Goal: Task Accomplishment & Management: Manage account settings

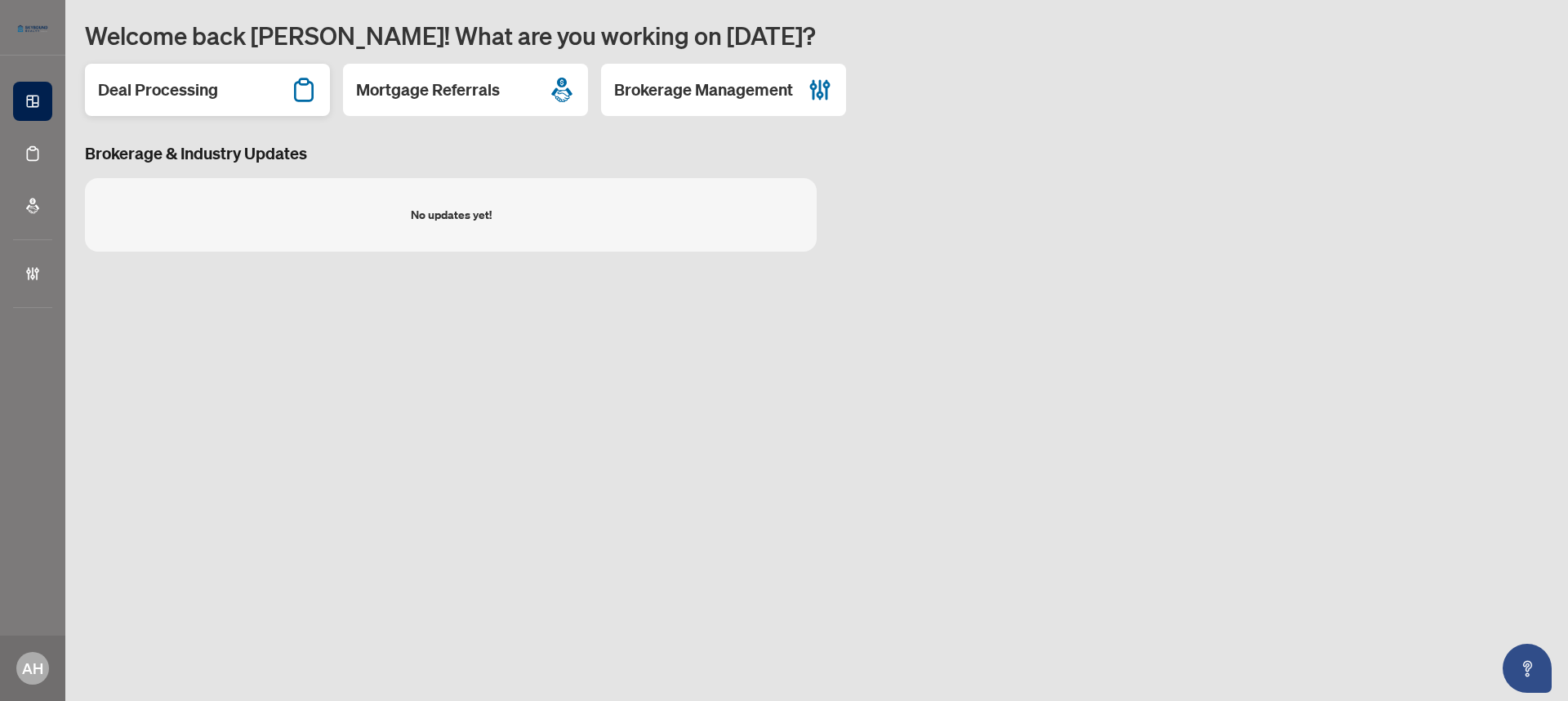
click at [249, 96] on div "Deal Processing" at bounding box center [207, 90] width 245 height 52
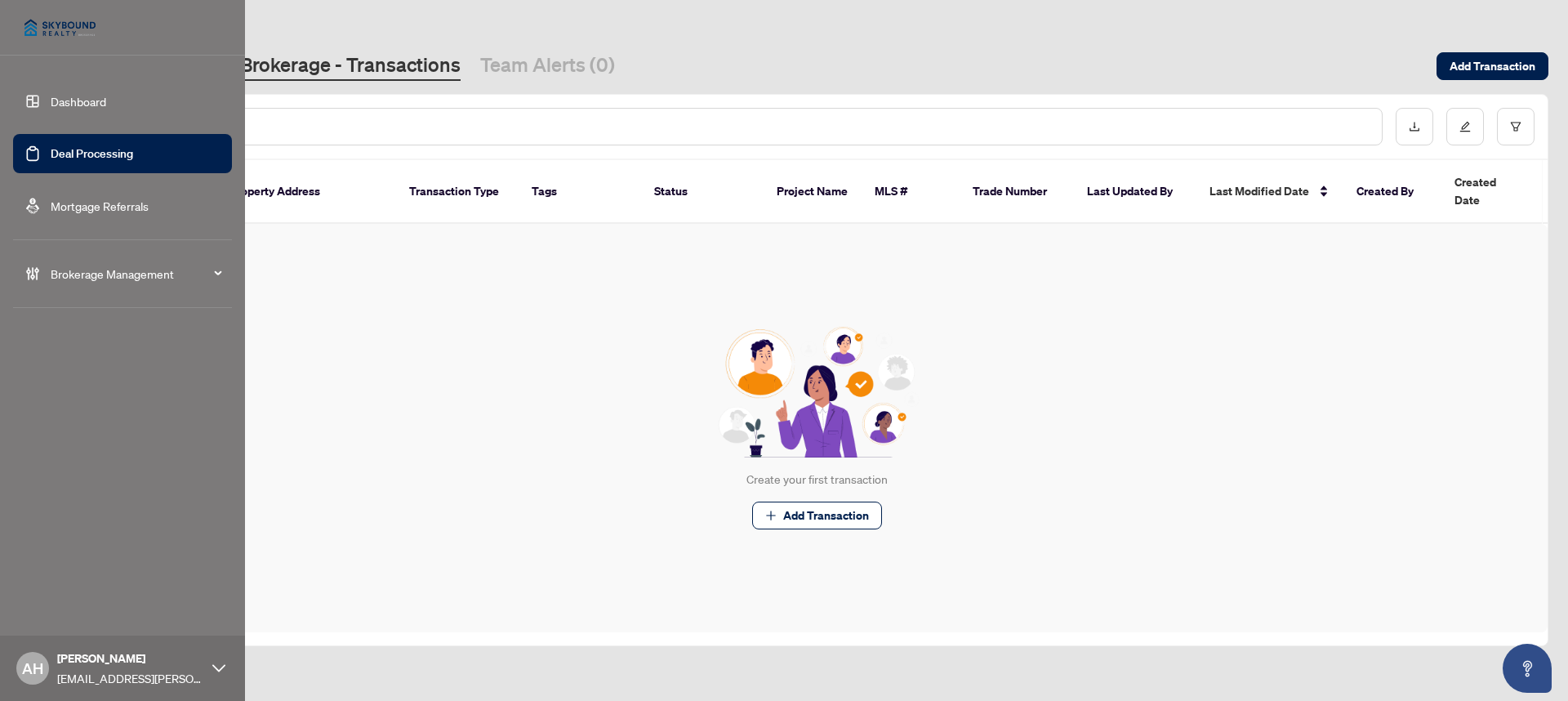
click at [51, 104] on link "Dashboard" at bounding box center [78, 100] width 56 height 14
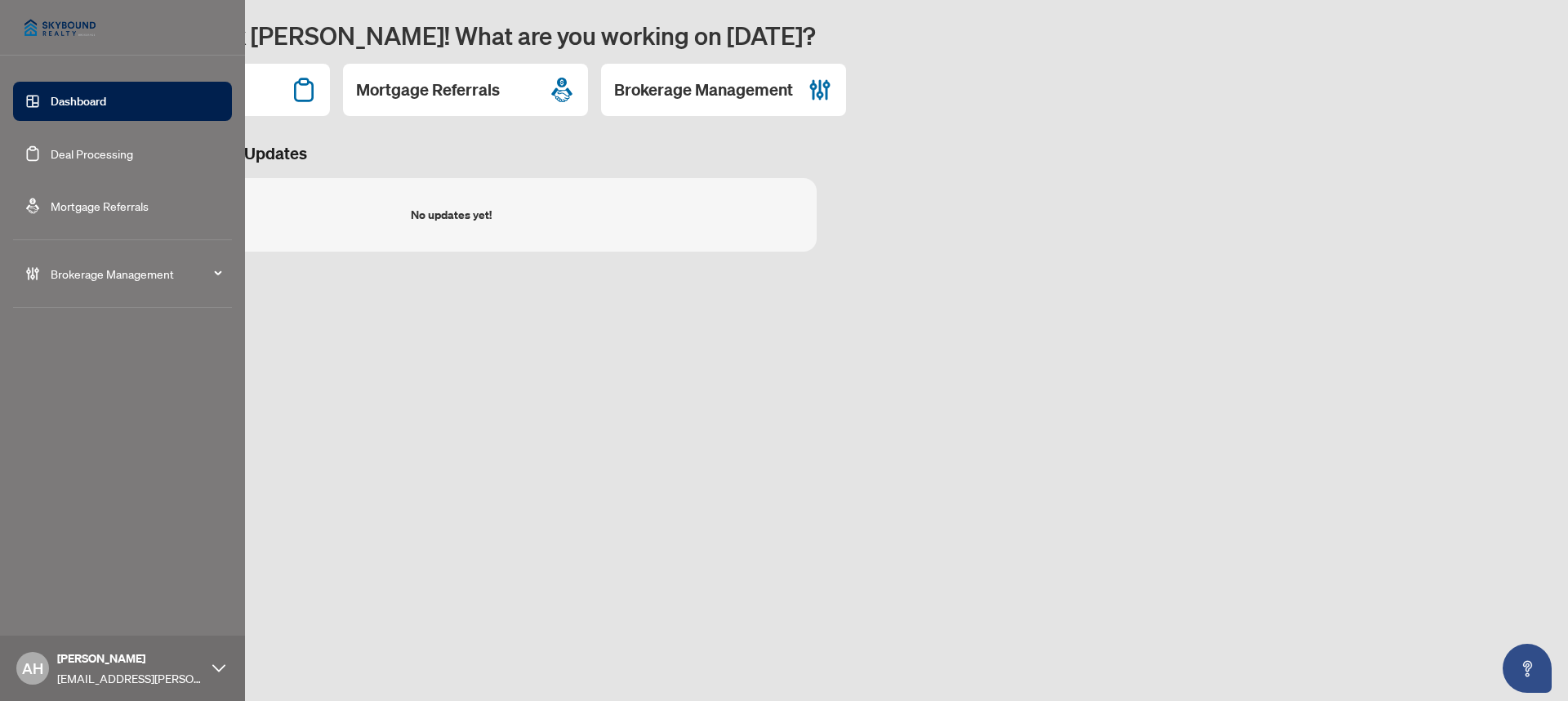
click at [109, 256] on div "Brokerage Management" at bounding box center [122, 273] width 219 height 39
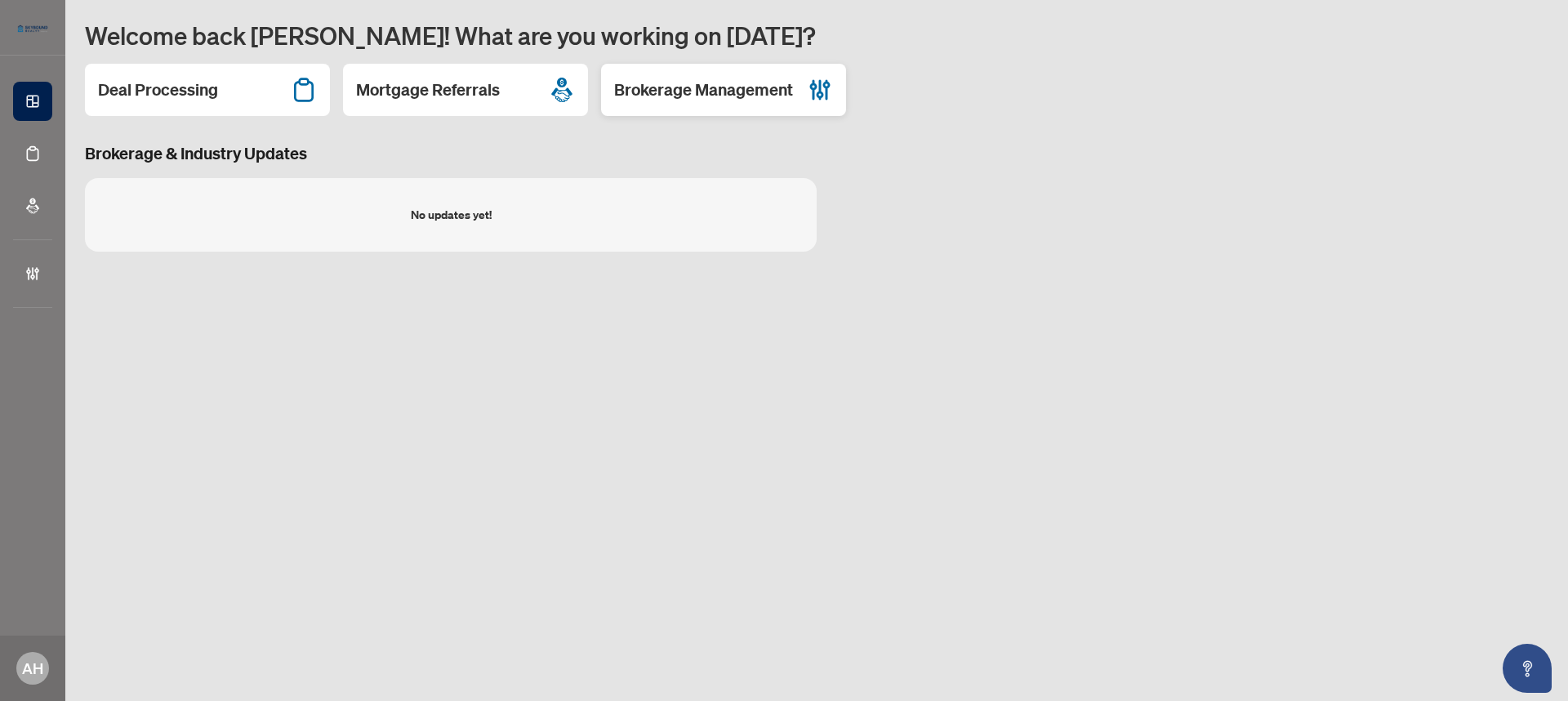
click at [745, 88] on h2 "Brokerage Management" at bounding box center [703, 89] width 179 height 23
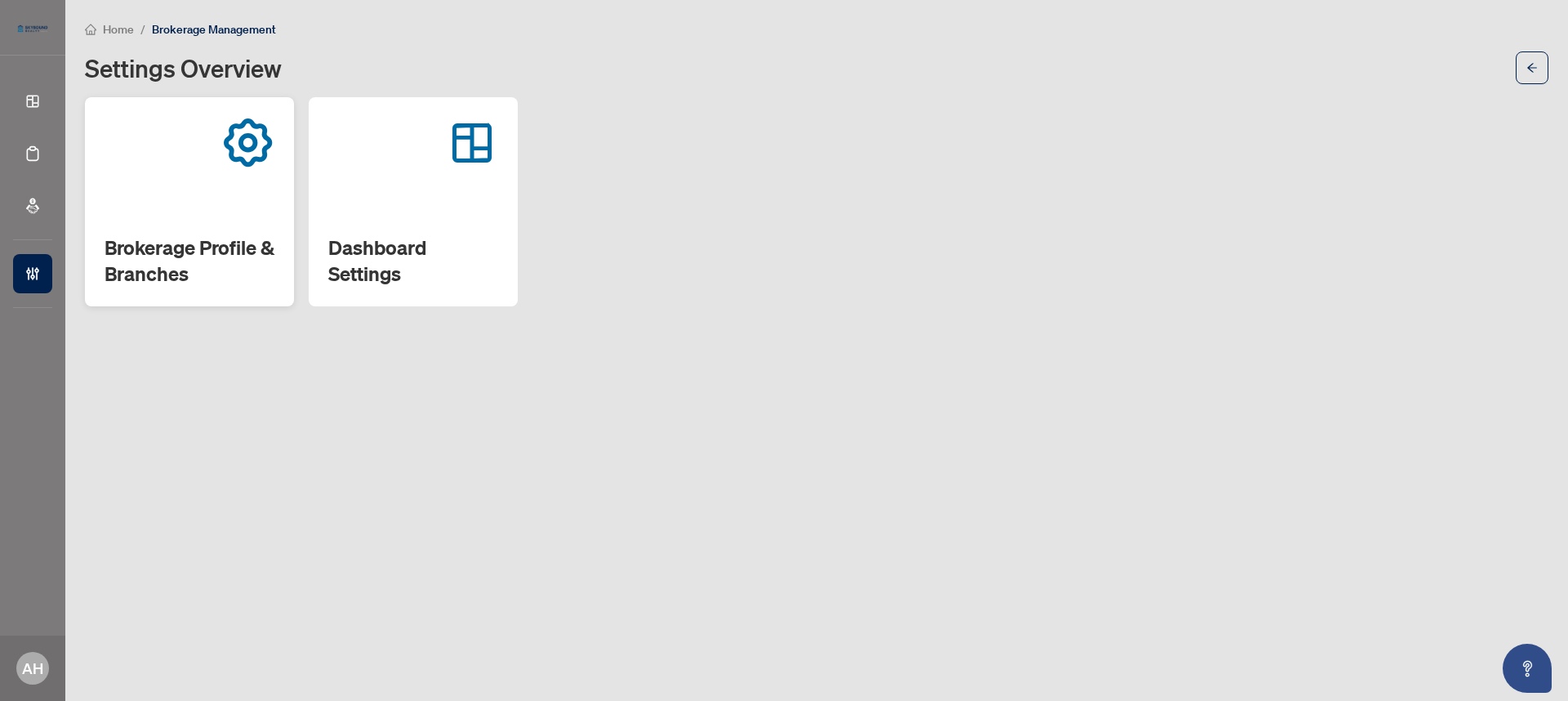
click at [240, 194] on div "Brokerage Profile & Branches" at bounding box center [190, 202] width 209 height 209
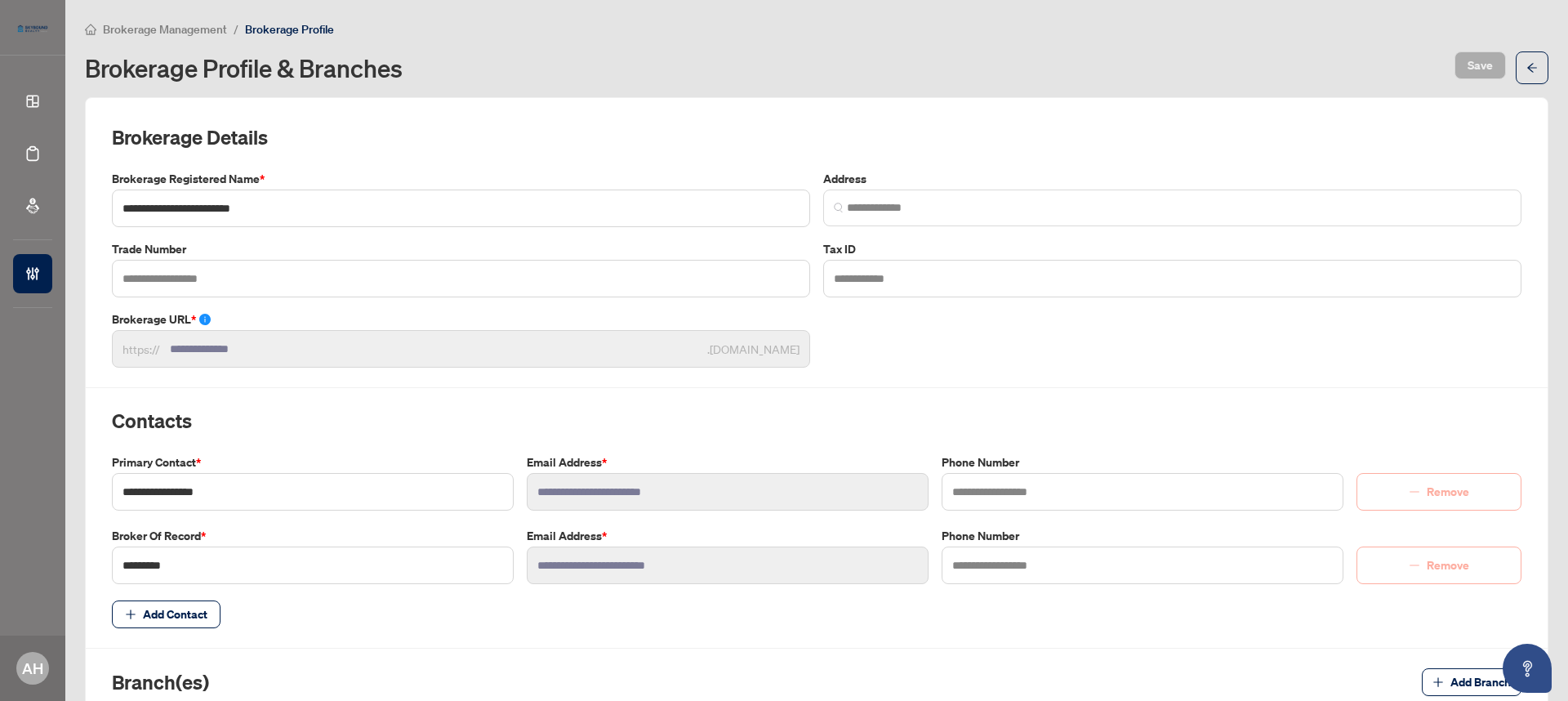
type input "**********"
